Goal: Navigation & Orientation: Find specific page/section

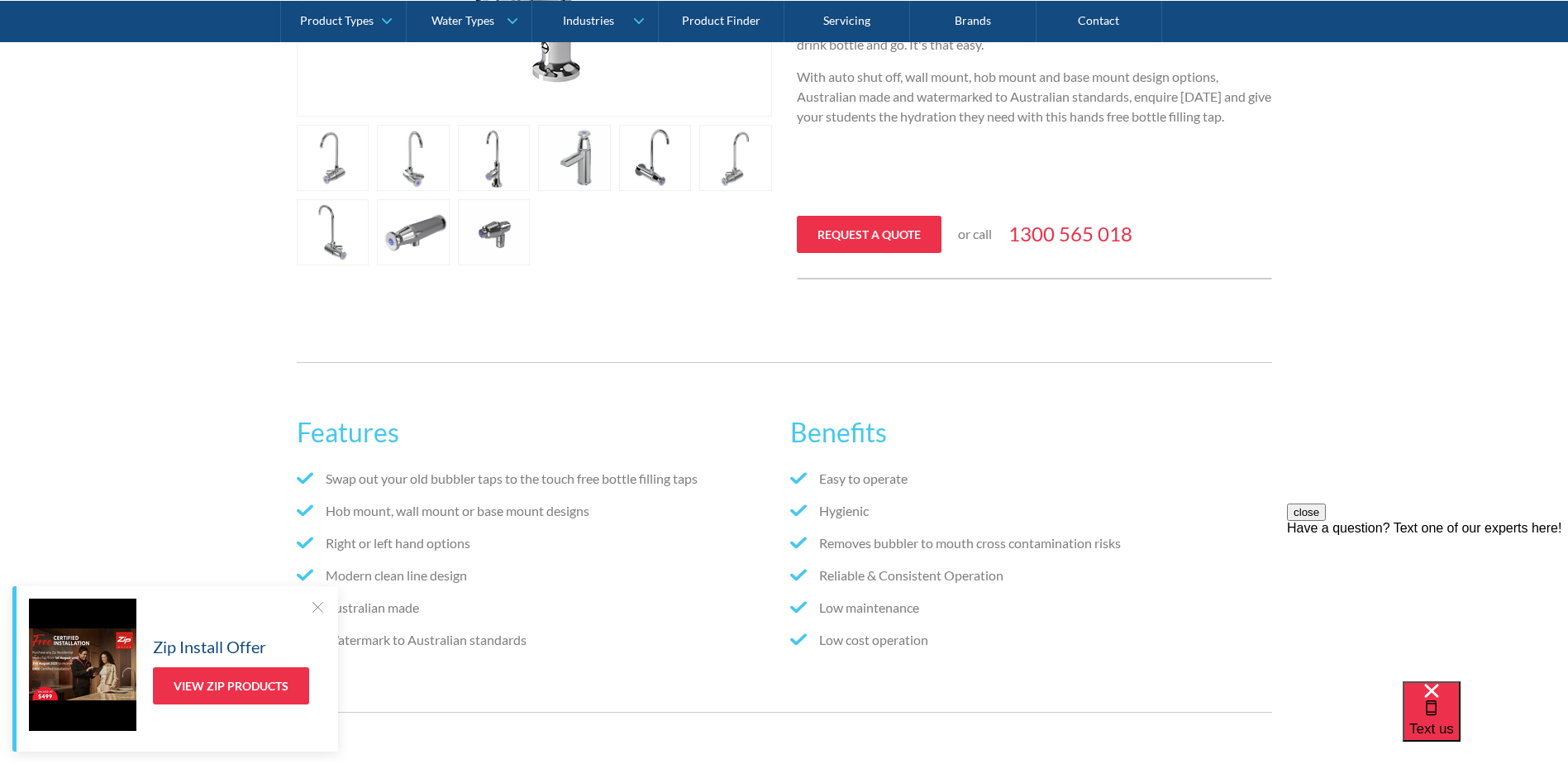
scroll to position [578, 0]
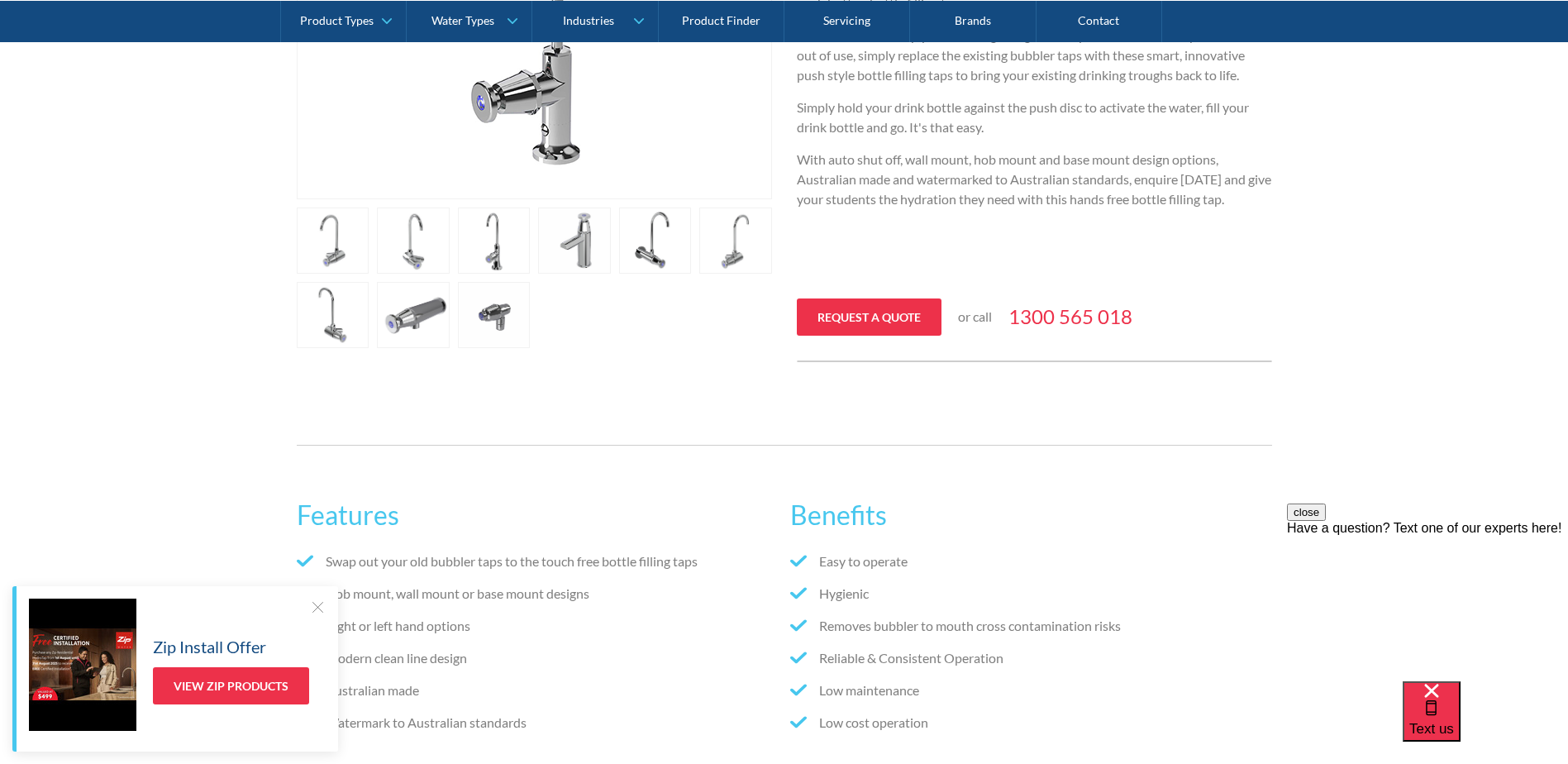
click at [316, 607] on div at bounding box center [317, 606] width 16 height 16
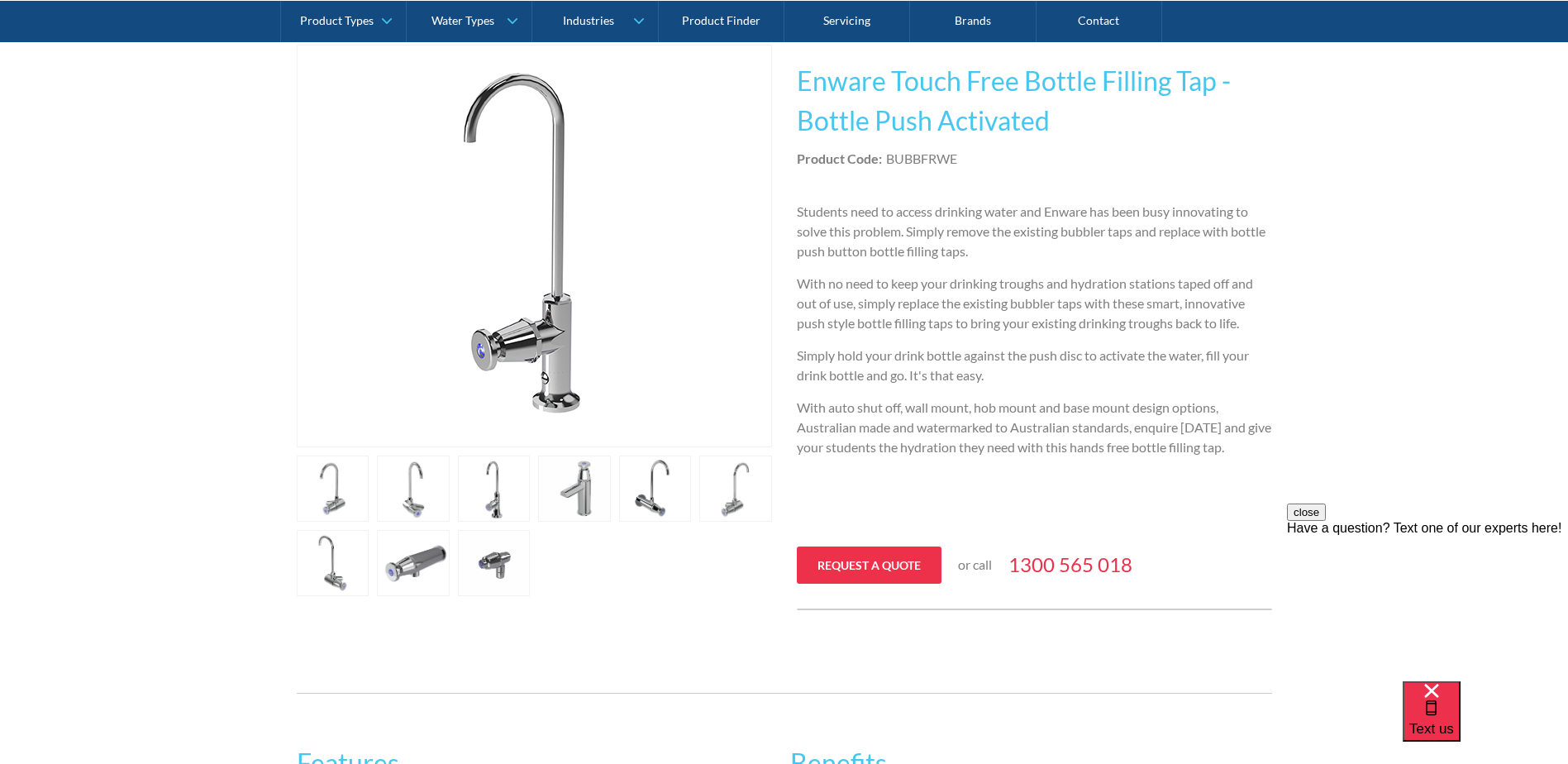
scroll to position [0, 0]
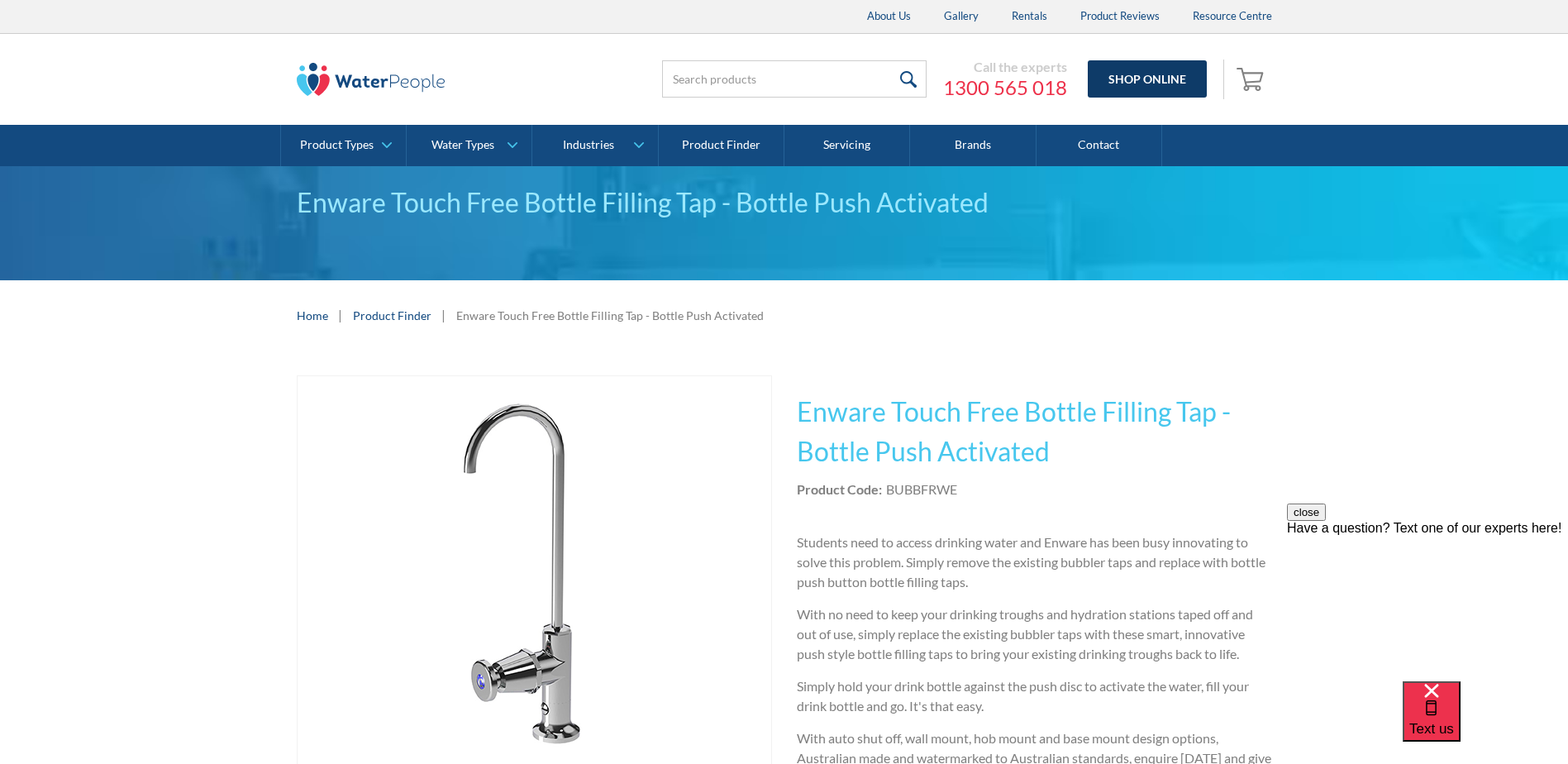
click at [1148, 76] on link "Shop Online" at bounding box center [1147, 78] width 119 height 37
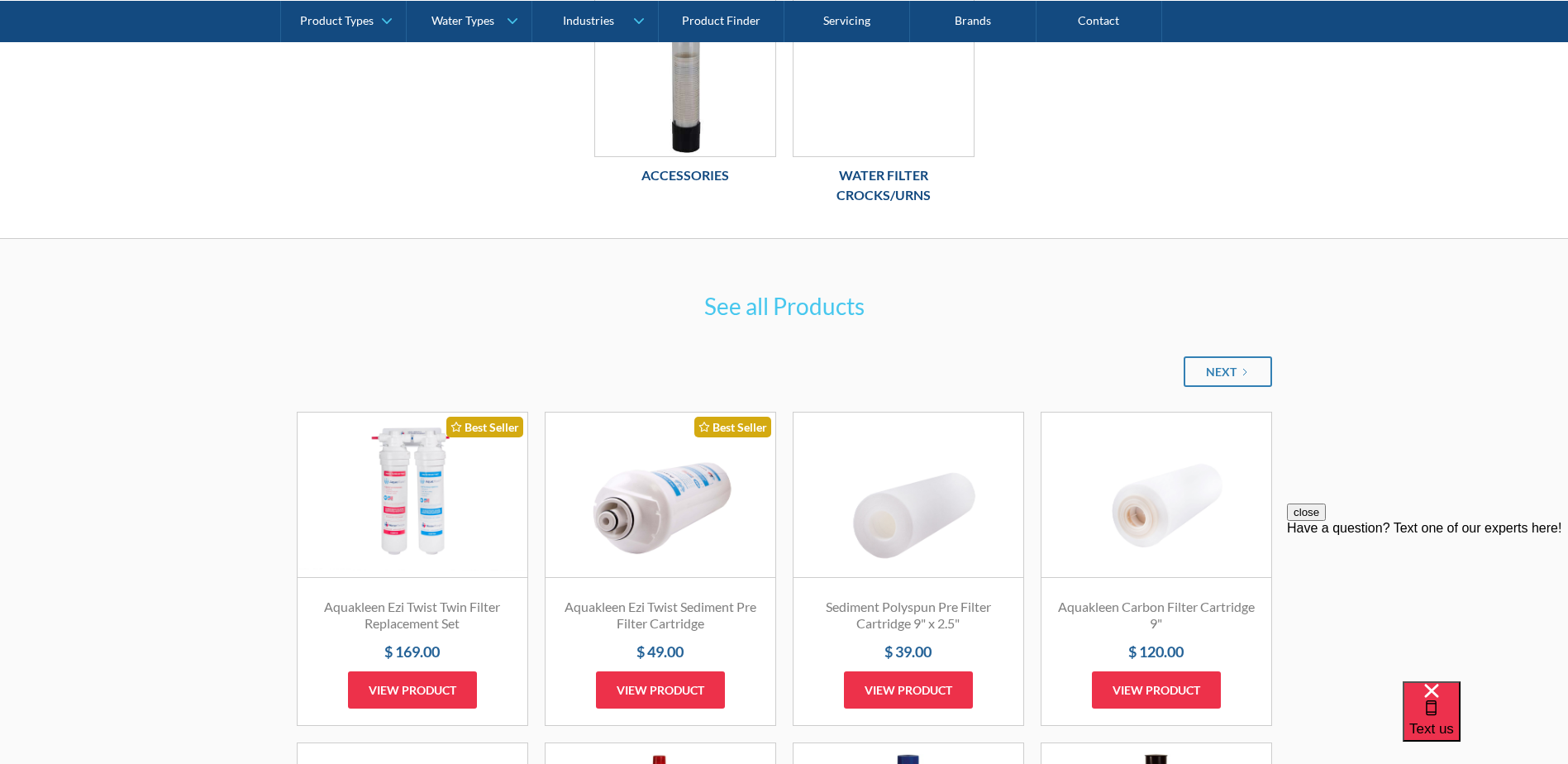
scroll to position [496, 0]
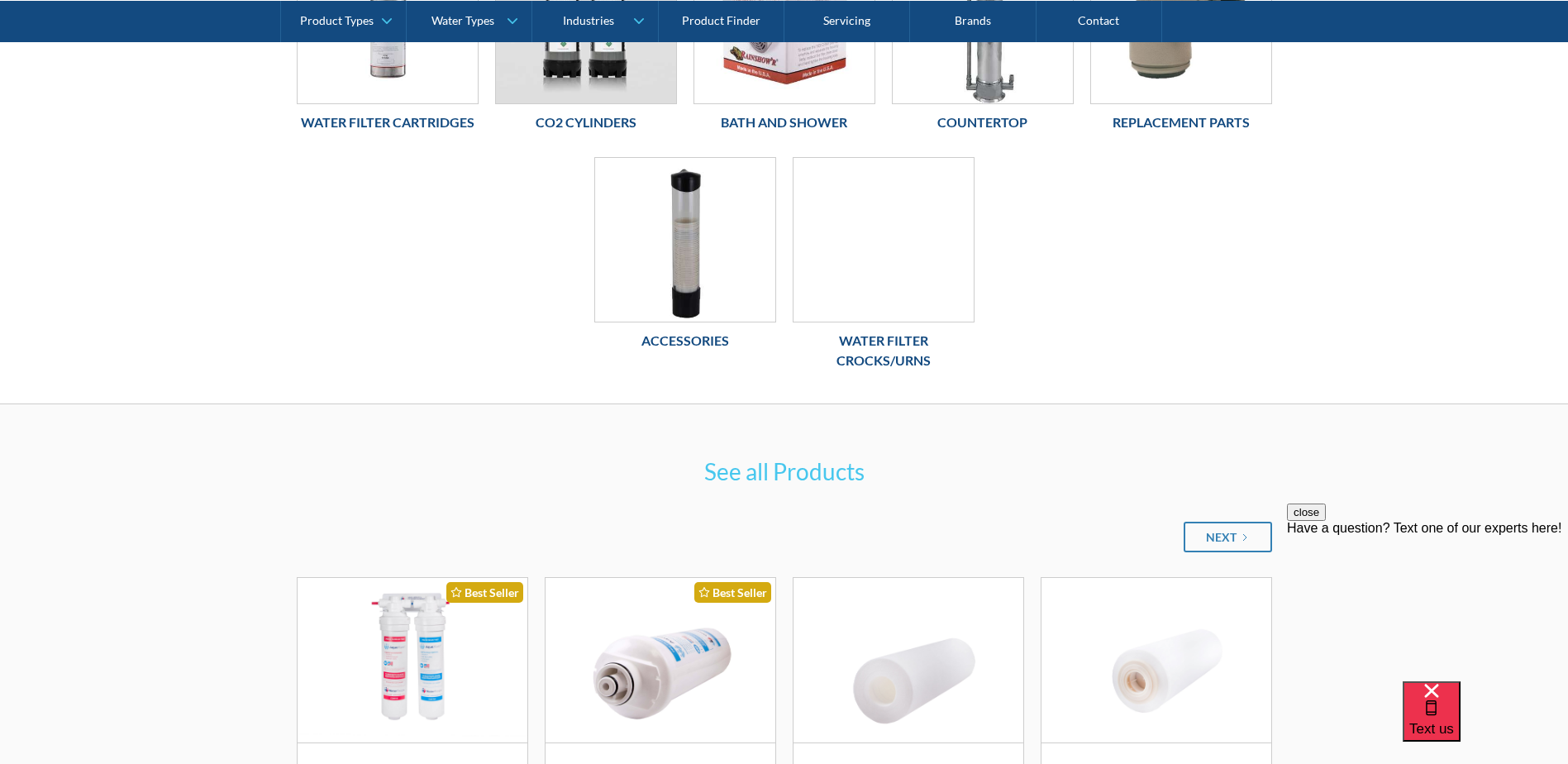
click at [896, 338] on h6 "Water Filter Crocks/Urns" at bounding box center [883, 351] width 182 height 40
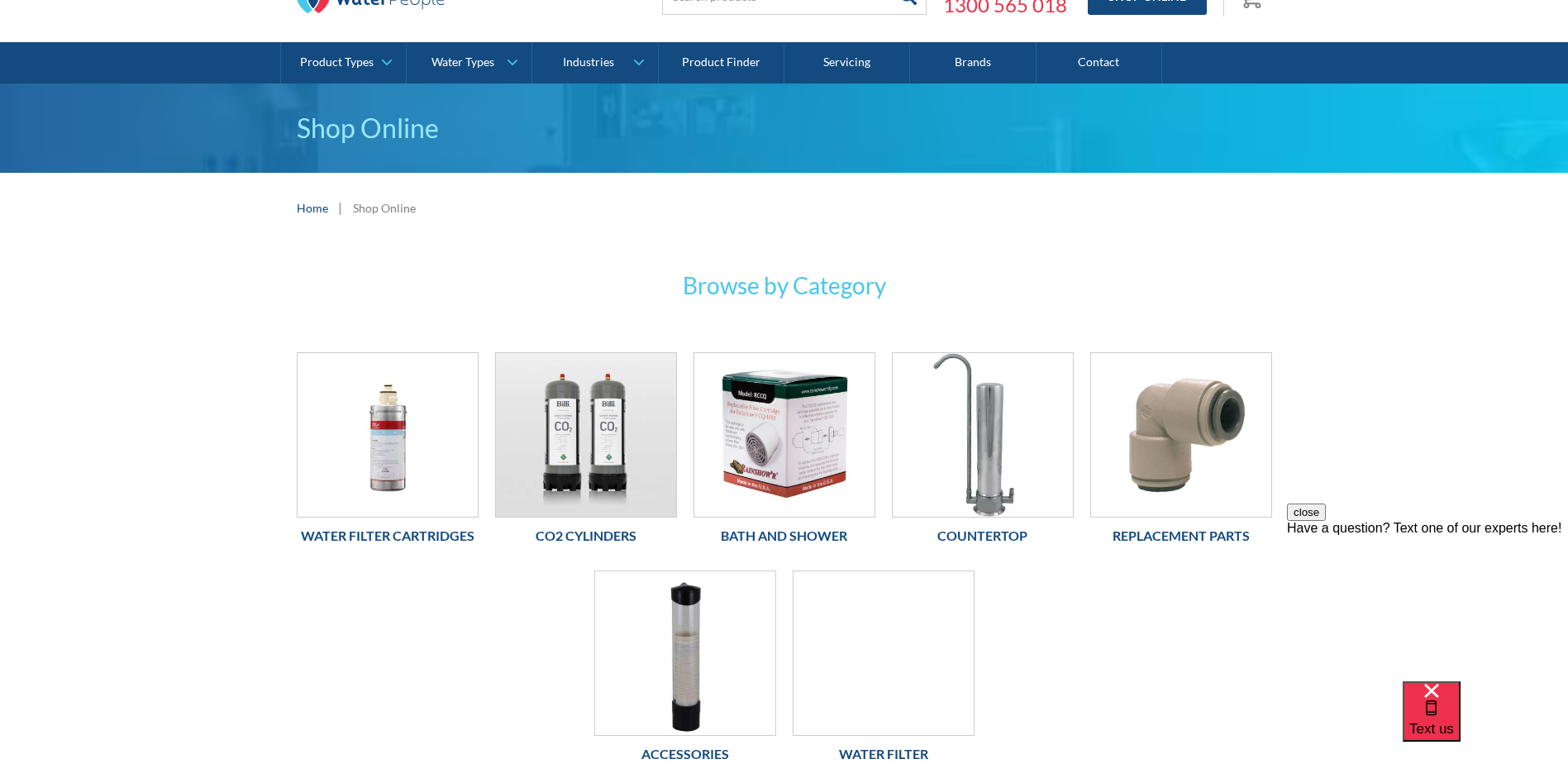
click at [995, 529] on h6 "Countertop" at bounding box center [982, 535] width 182 height 20
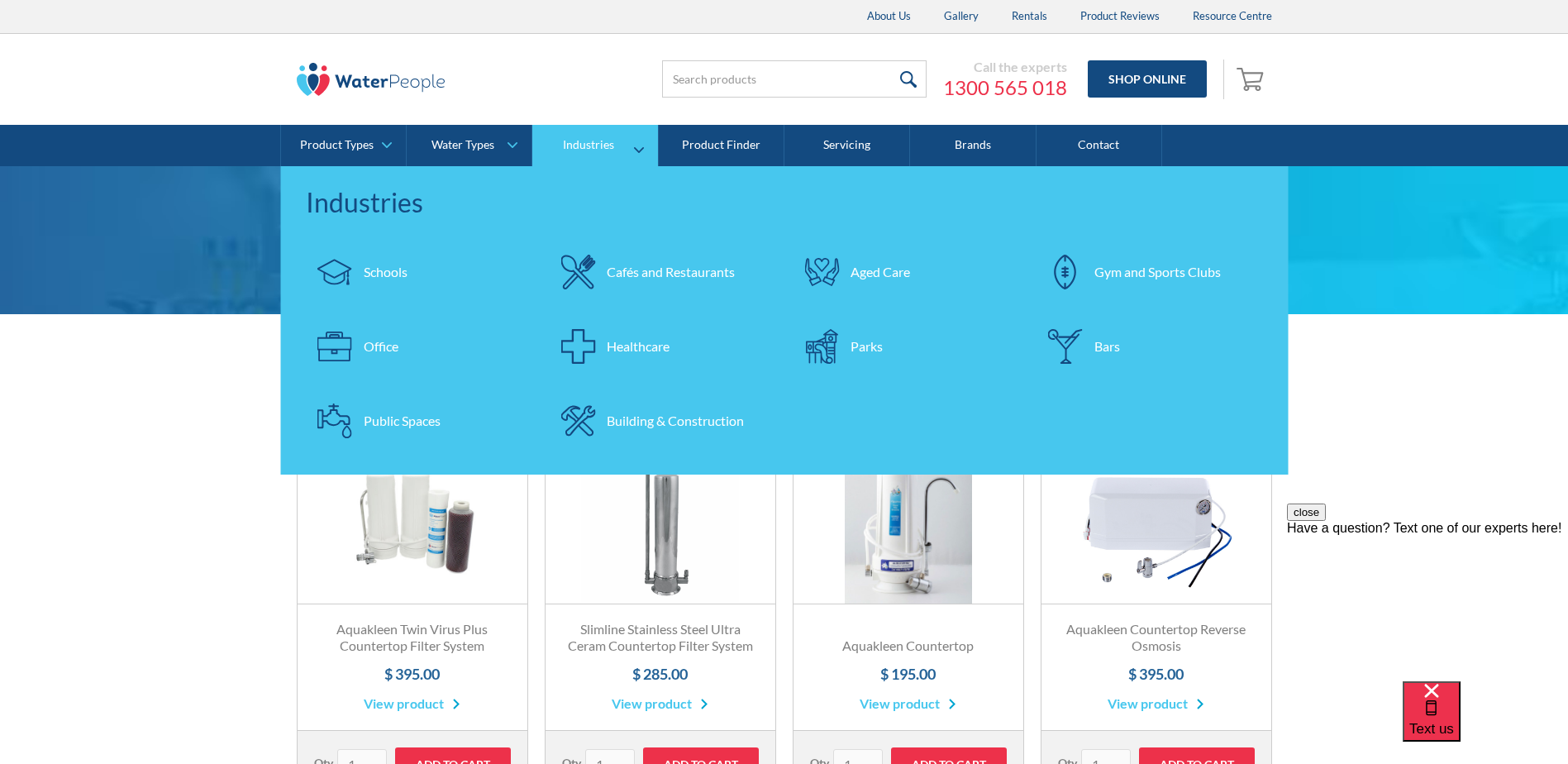
click at [379, 271] on div "Schools" at bounding box center [386, 271] width 44 height 20
